Goal: Navigation & Orientation: Find specific page/section

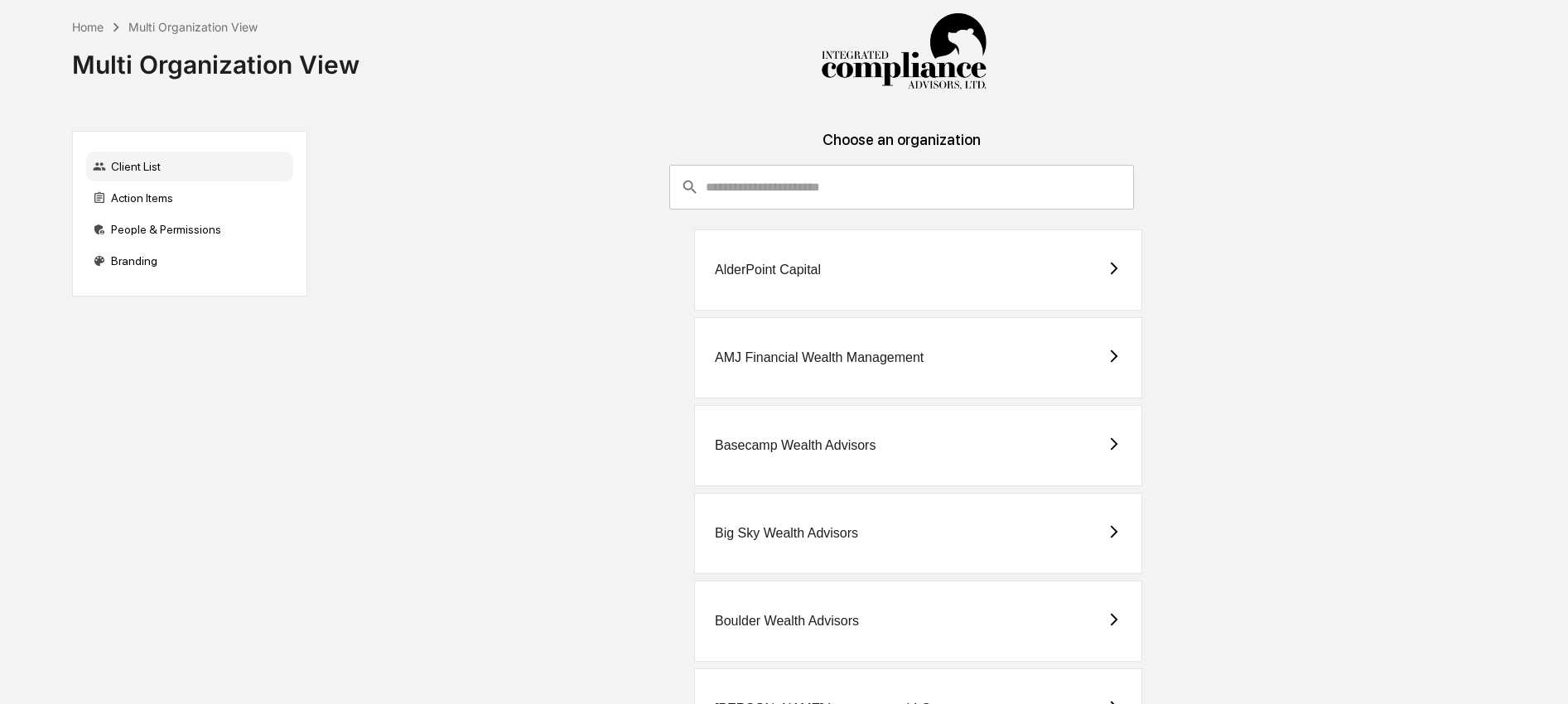
click at [786, 188] on input "consultant-dashboard__filter-organizations-search-bar" at bounding box center [920, 187] width 428 height 45
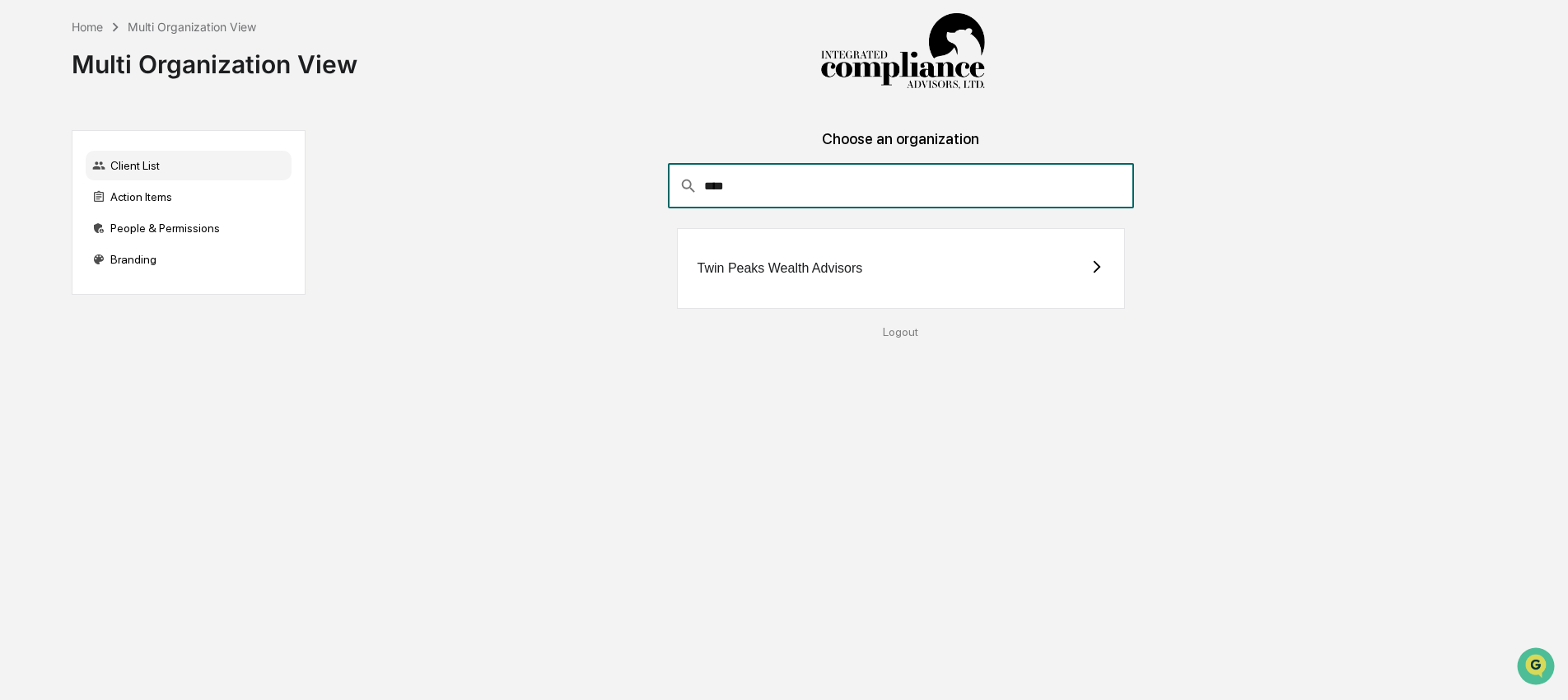
type input "****"
click at [788, 295] on div "Twin Peaks Wealth Advisors" at bounding box center [902, 269] width 449 height 81
